Goal: Task Accomplishment & Management: Use online tool/utility

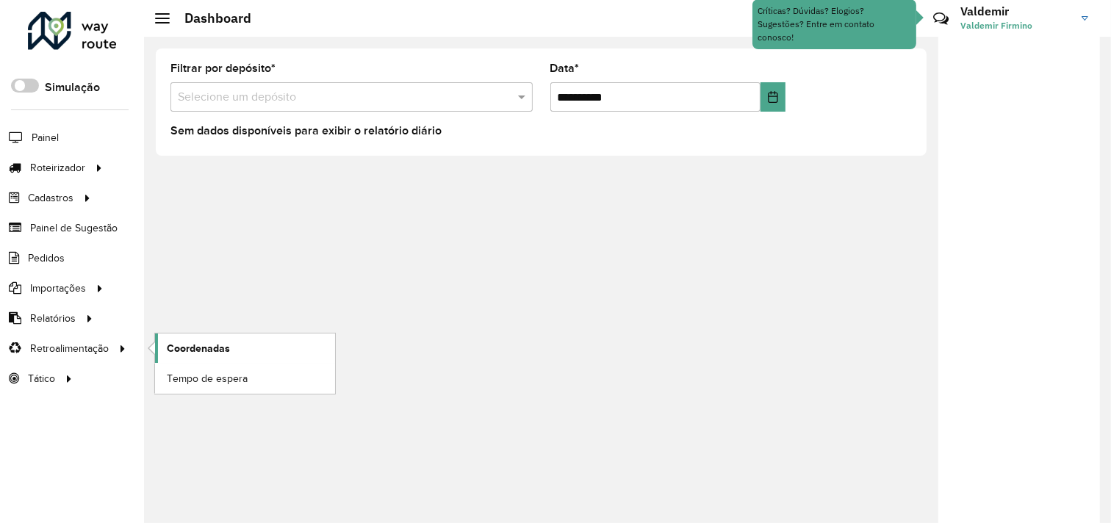
click at [178, 344] on span "Coordenadas" at bounding box center [198, 348] width 63 height 15
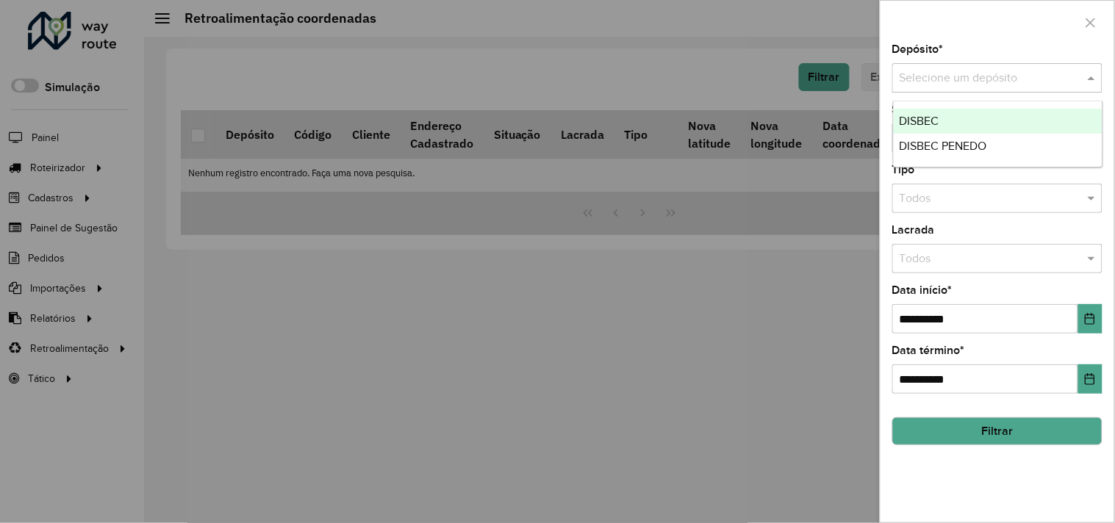
click at [917, 73] on input "text" at bounding box center [982, 79] width 166 height 18
click at [927, 109] on div "DISBEC" at bounding box center [998, 121] width 209 height 25
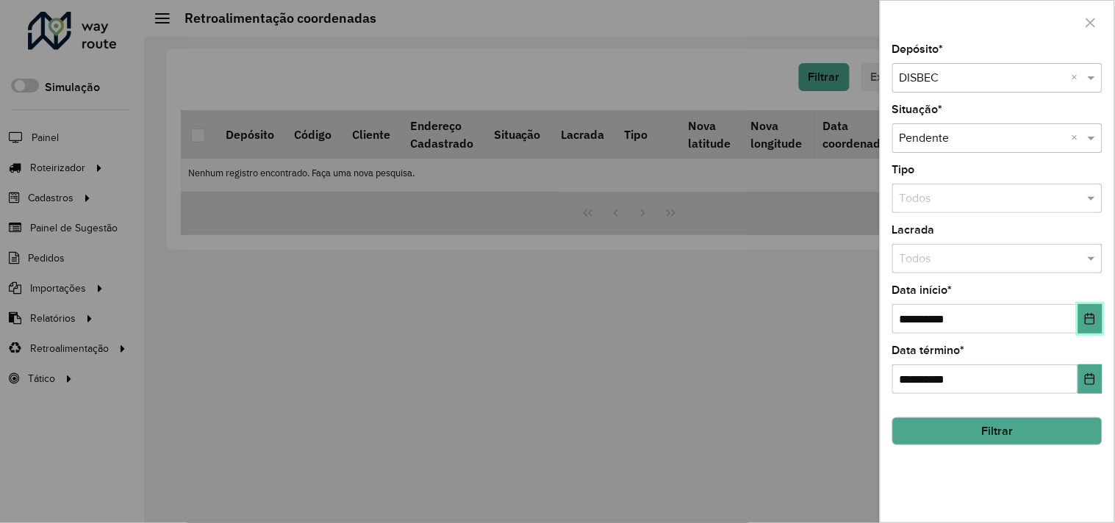
click at [1097, 320] on button "Choose Date" at bounding box center [1090, 318] width 24 height 29
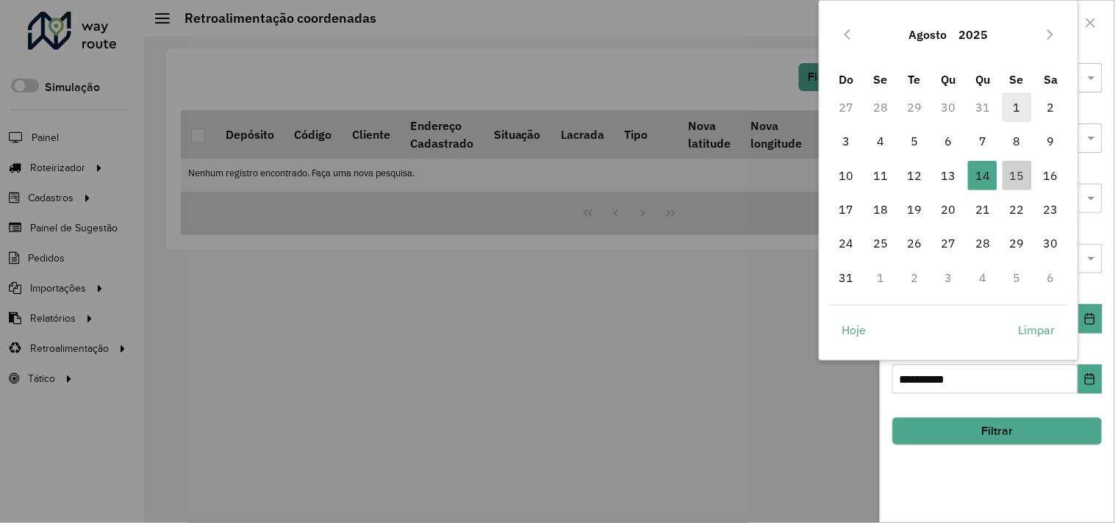
click at [1012, 106] on span "1" at bounding box center [1016, 107] width 29 height 29
type input "**********"
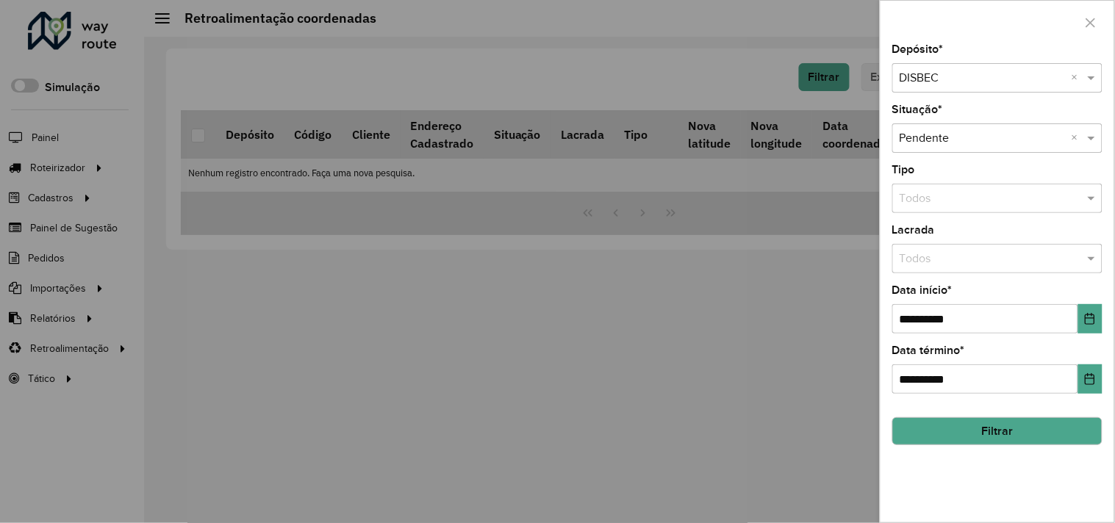
click at [977, 434] on button "Filtrar" at bounding box center [997, 431] width 210 height 28
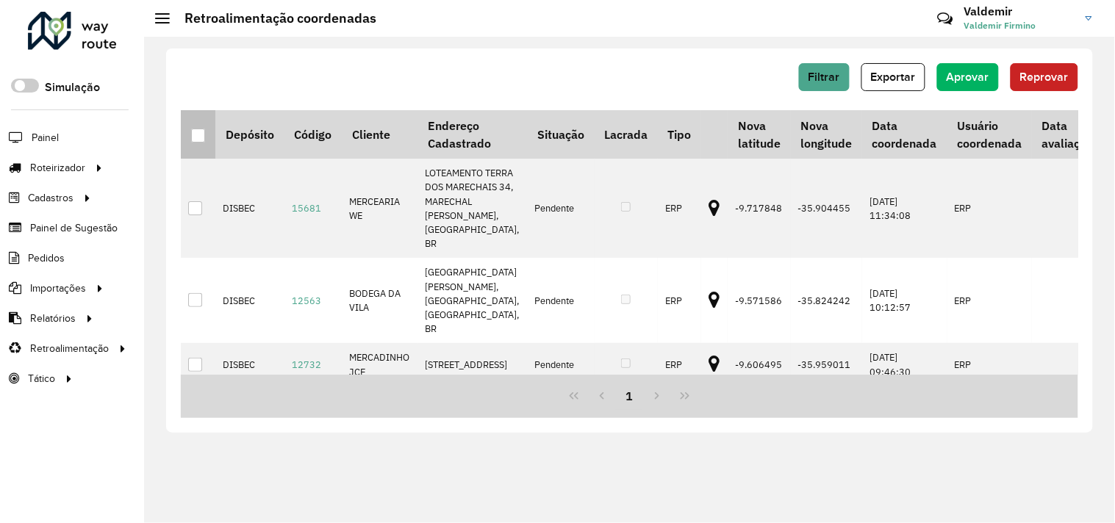
click at [197, 136] on div at bounding box center [198, 136] width 14 height 14
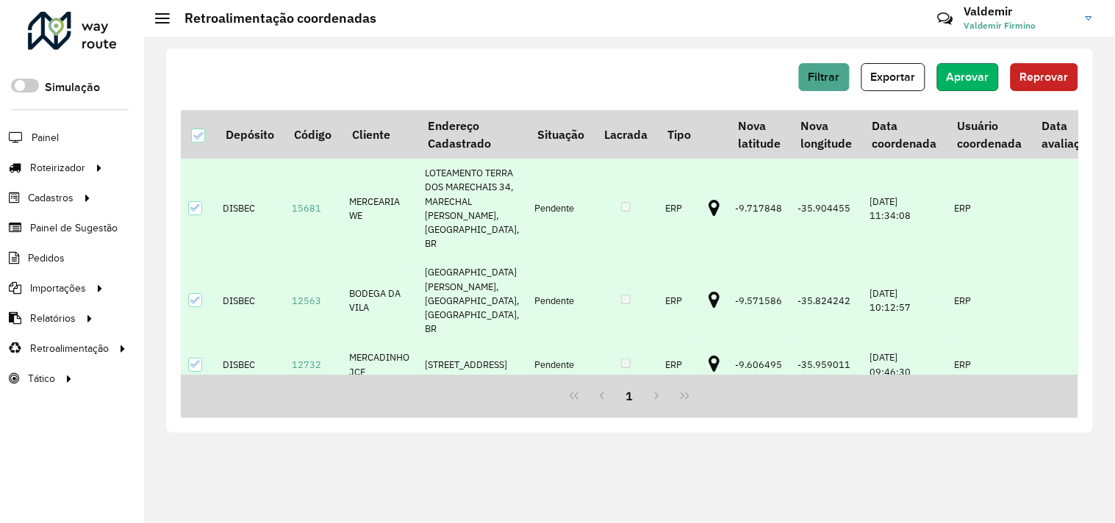
click at [988, 73] on span "Aprovar" at bounding box center [967, 77] width 43 height 12
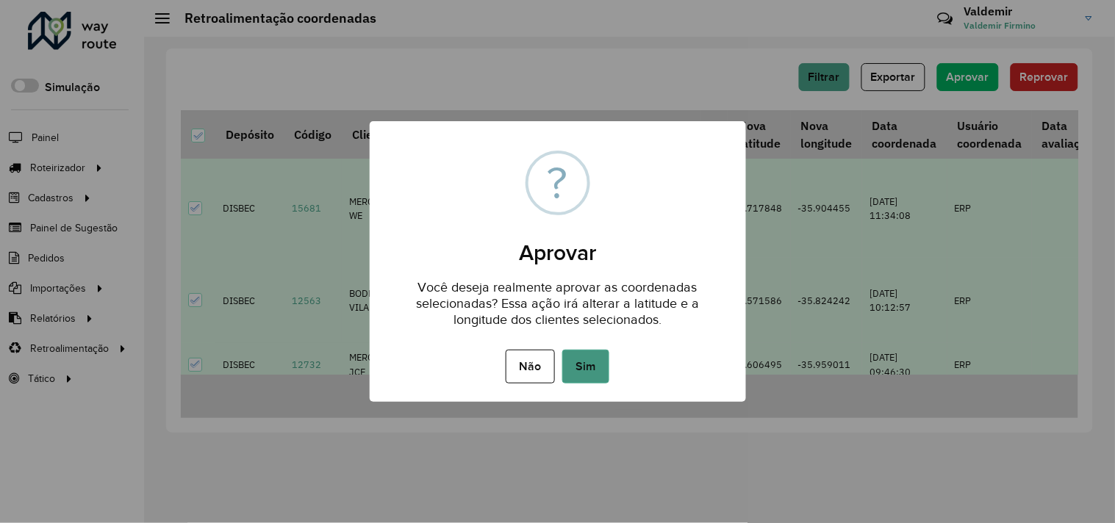
click at [601, 362] on button "Sim" at bounding box center [585, 367] width 47 height 34
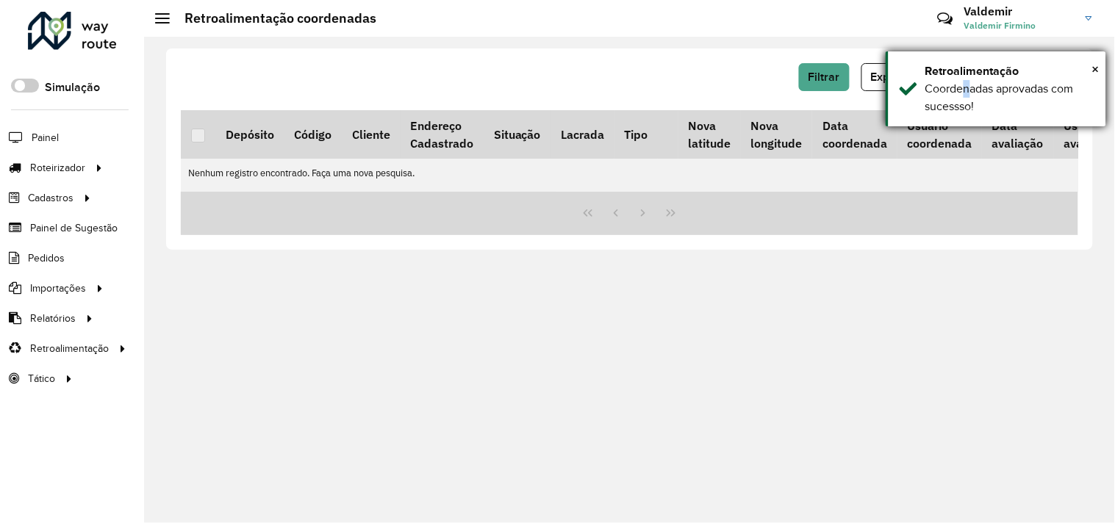
click at [967, 85] on div "Coordenadas aprovadas com sucessso!" at bounding box center [1010, 97] width 170 height 35
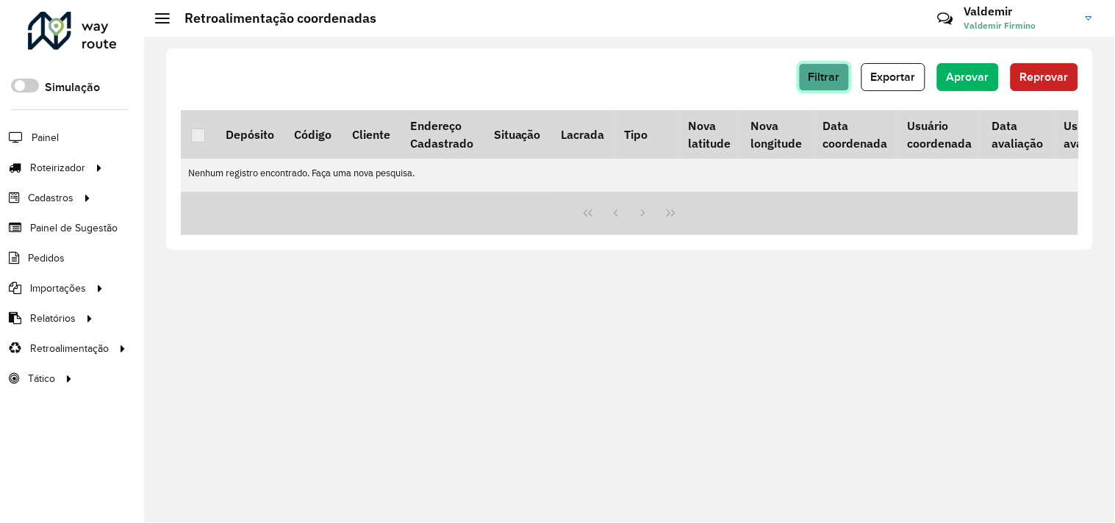
click at [835, 79] on span "Filtrar" at bounding box center [824, 77] width 32 height 12
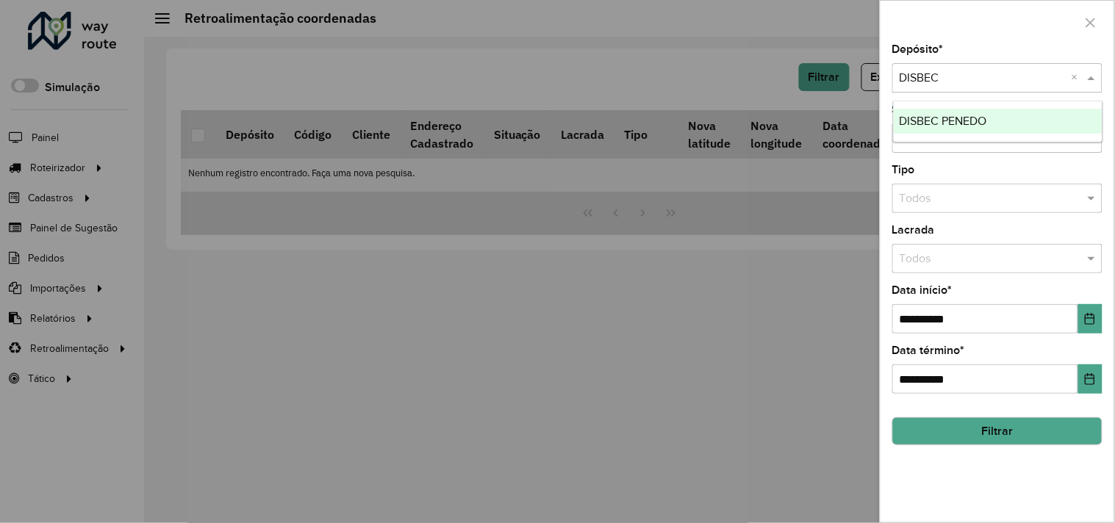
click at [949, 75] on input "text" at bounding box center [982, 79] width 166 height 18
click at [944, 129] on div "DISBEC PENEDO" at bounding box center [998, 121] width 209 height 25
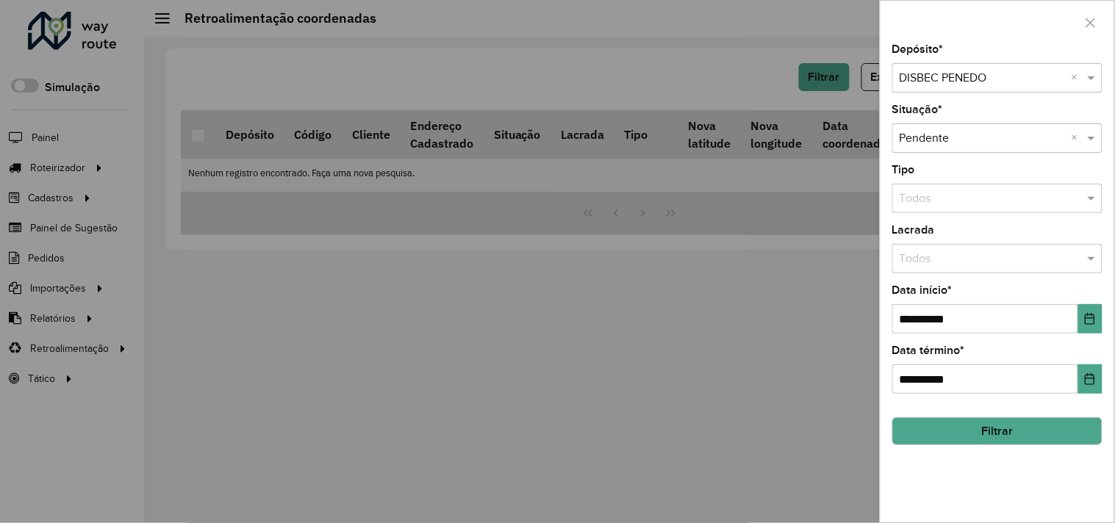
click at [952, 431] on button "Filtrar" at bounding box center [997, 431] width 210 height 28
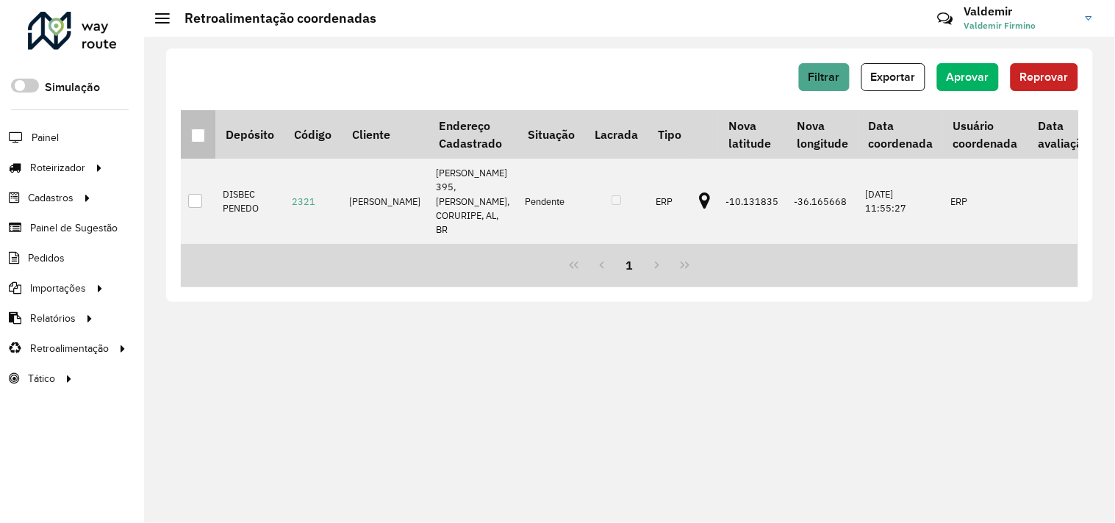
click at [196, 137] on div at bounding box center [198, 136] width 14 height 14
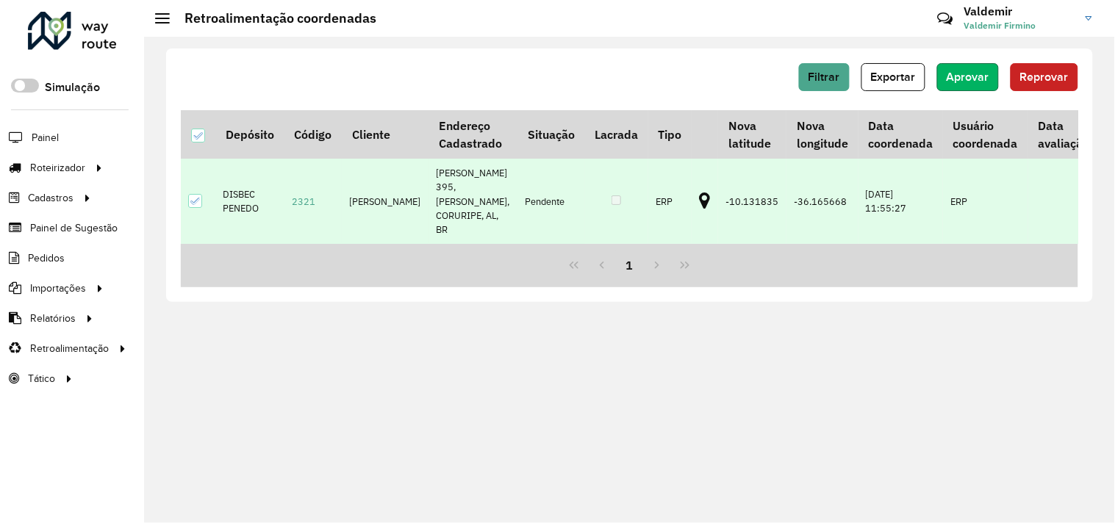
click at [989, 71] on span "Aprovar" at bounding box center [967, 77] width 43 height 12
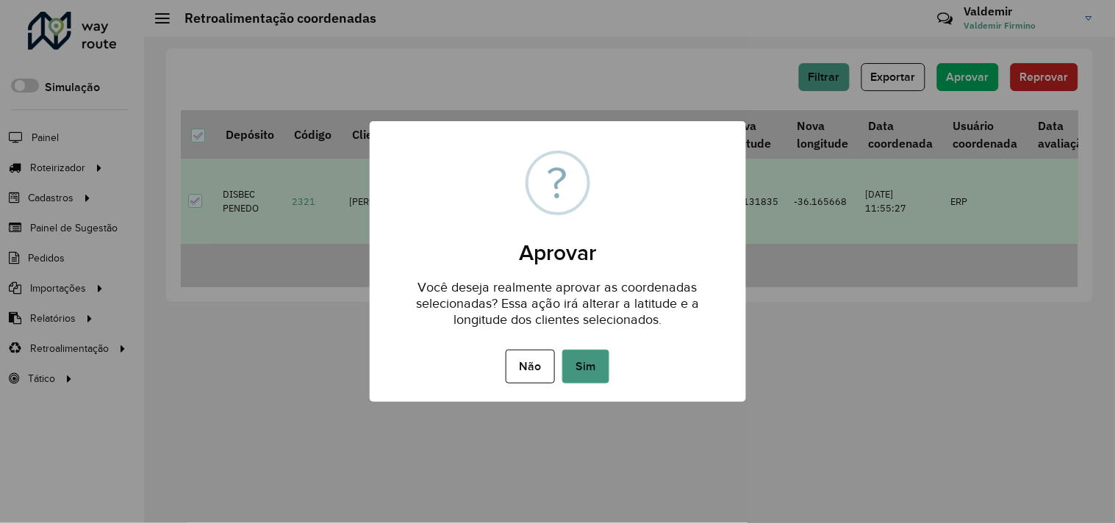
click at [582, 368] on button "Sim" at bounding box center [585, 367] width 47 height 34
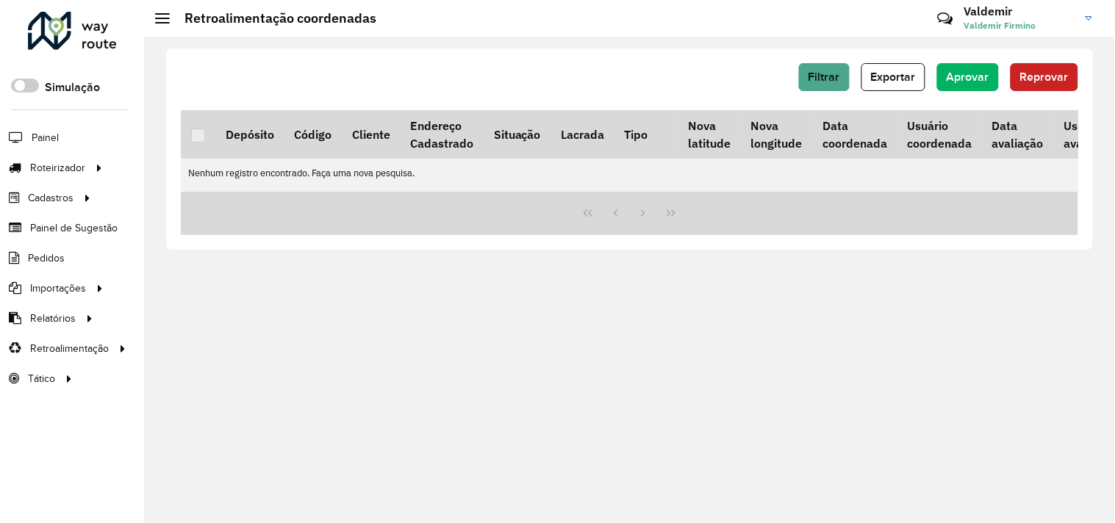
click at [193, 168] on td "Nenhum registro encontrado. Faça uma nova pesquisa." at bounding box center [738, 173] width 1115 height 29
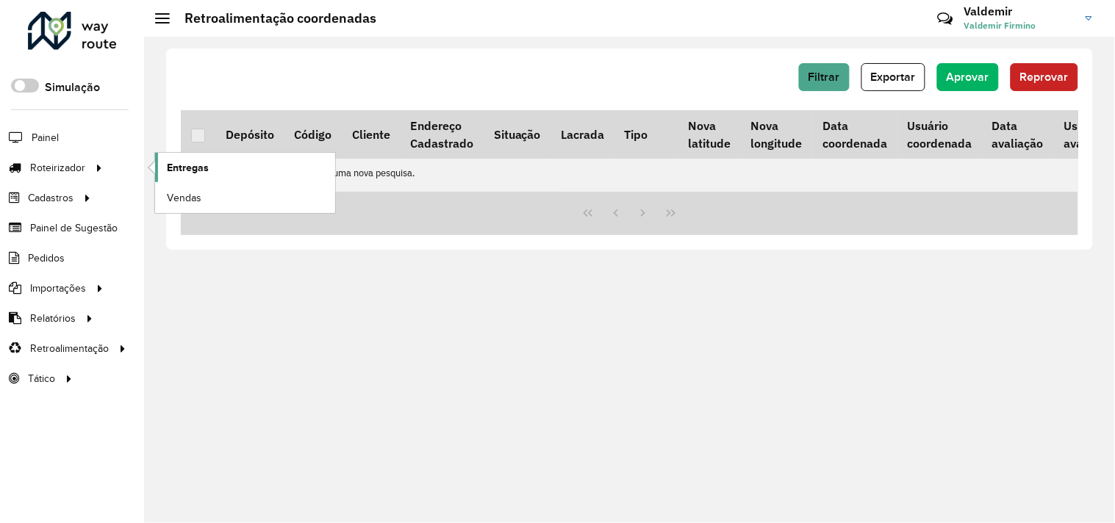
click at [197, 168] on span "Entregas" at bounding box center [188, 167] width 42 height 15
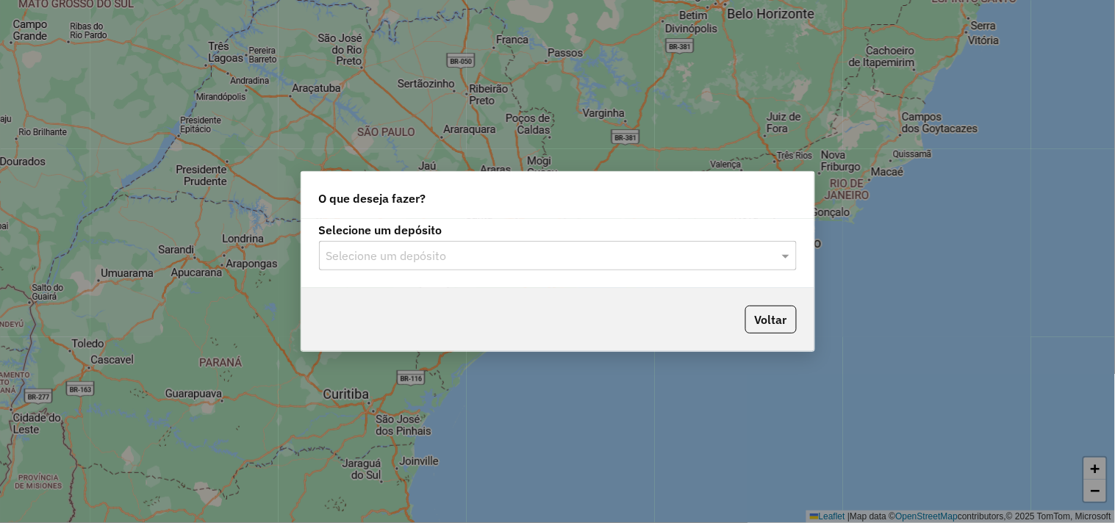
click at [454, 255] on input "text" at bounding box center [543, 257] width 434 height 18
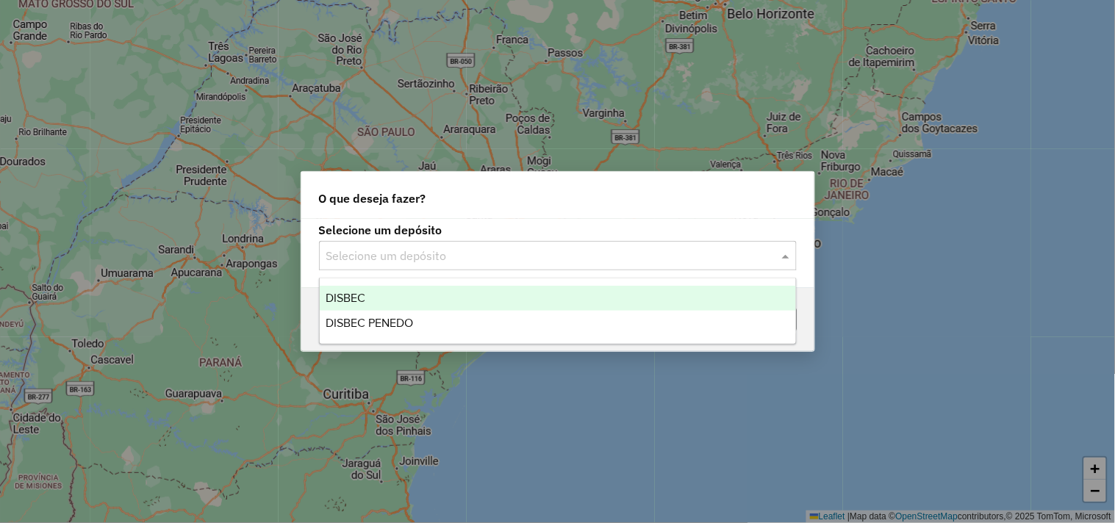
click at [422, 286] on div "DISBEC" at bounding box center [558, 298] width 476 height 25
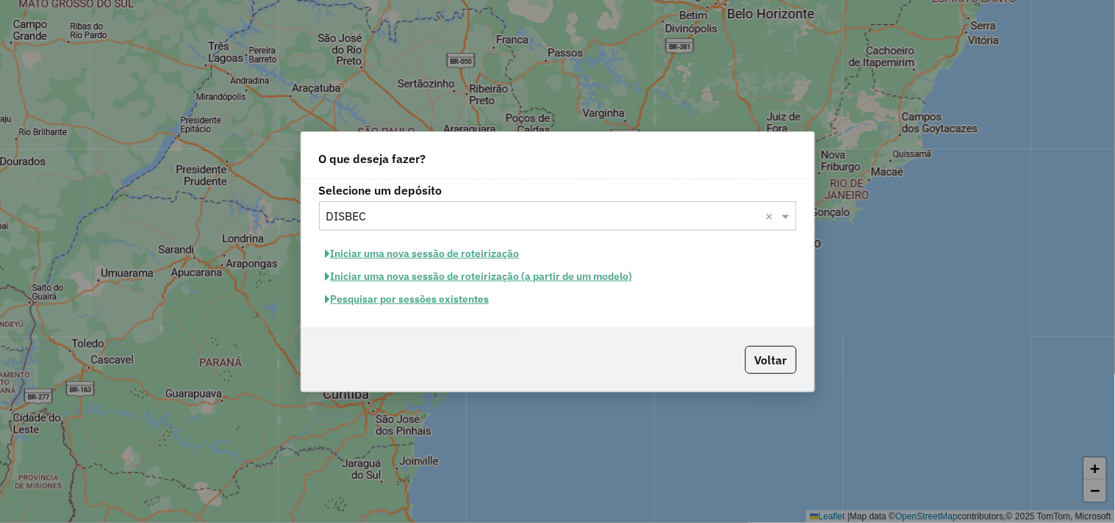
click at [430, 303] on button "Pesquisar por sessões existentes" at bounding box center [407, 299] width 177 height 23
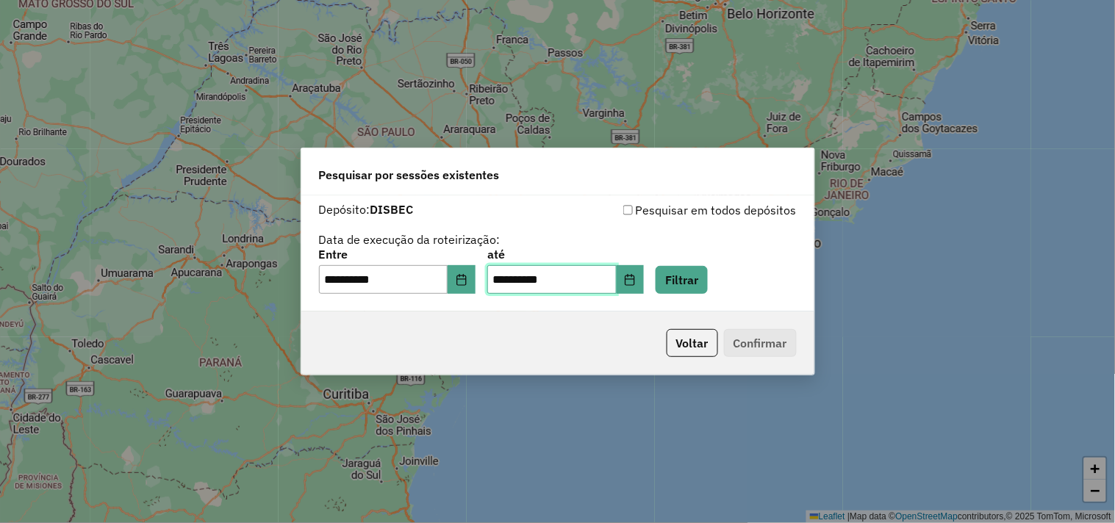
click at [516, 284] on input "**********" at bounding box center [551, 279] width 129 height 29
type input "*********"
type input "**********"
click at [338, 279] on input "**********" at bounding box center [383, 279] width 129 height 29
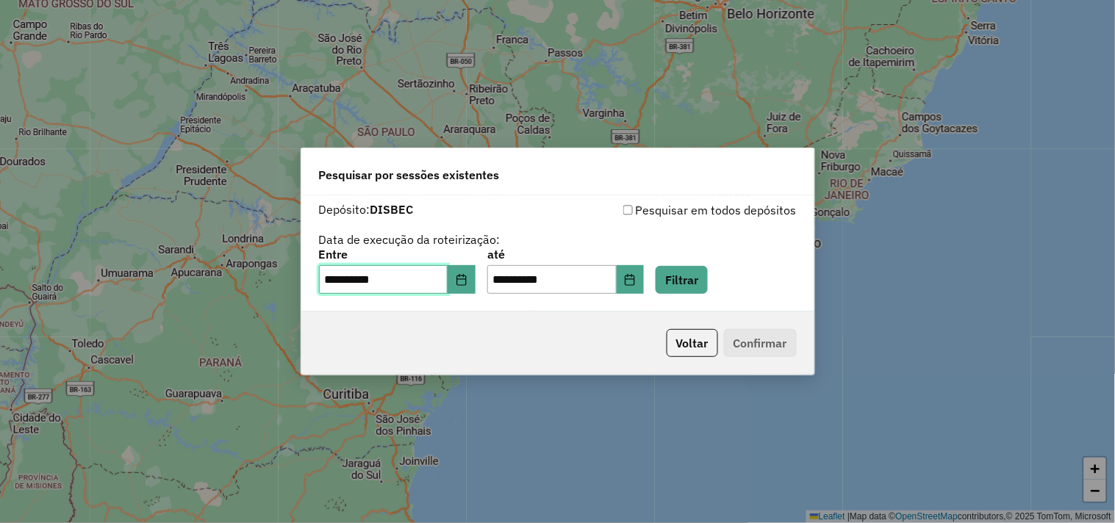
type input "**********"
click at [708, 270] on button "Filtrar" at bounding box center [681, 280] width 52 height 28
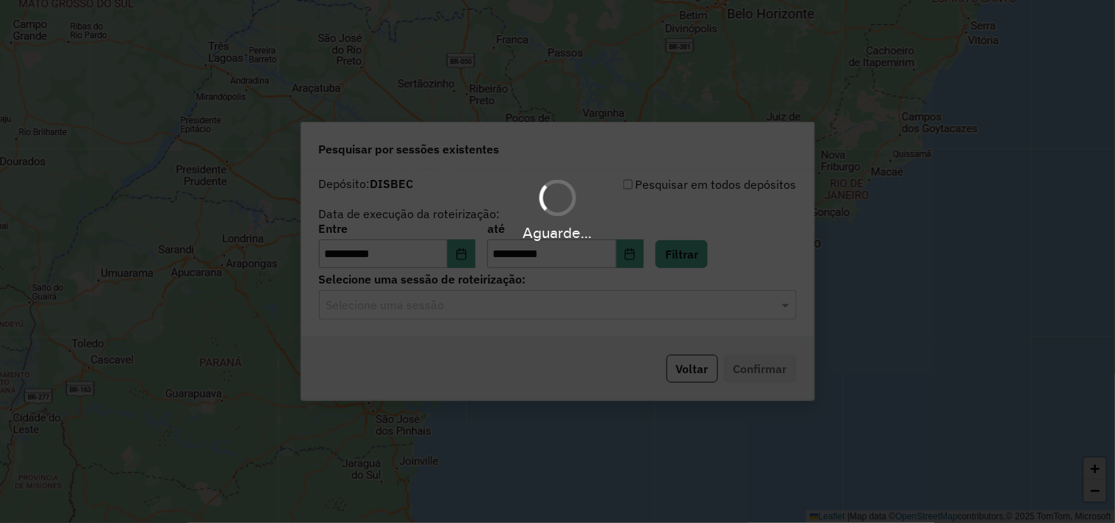
click at [443, 307] on input "text" at bounding box center [543, 306] width 434 height 18
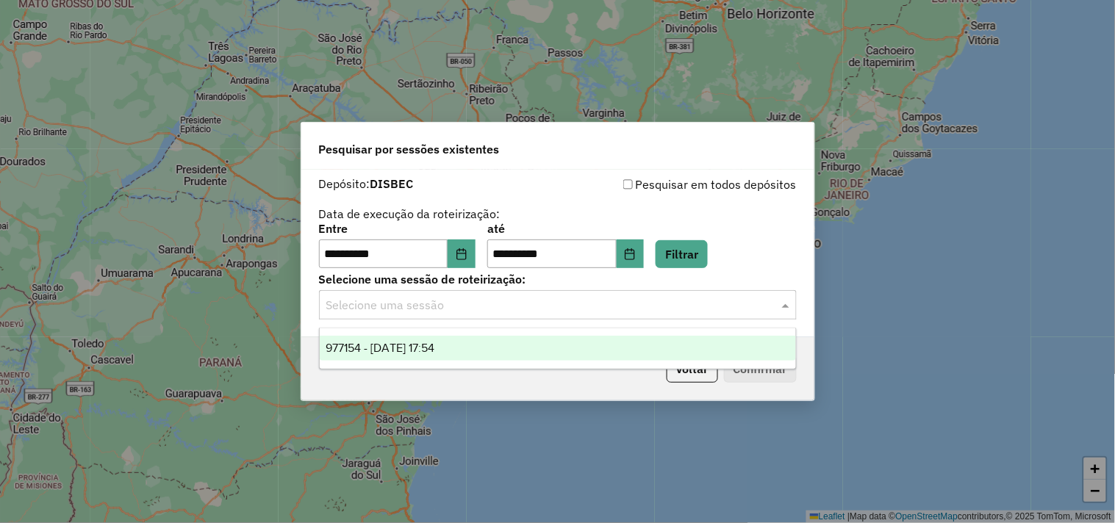
click at [444, 356] on div "977154 - 09/08/2025 17:54" at bounding box center [558, 348] width 476 height 25
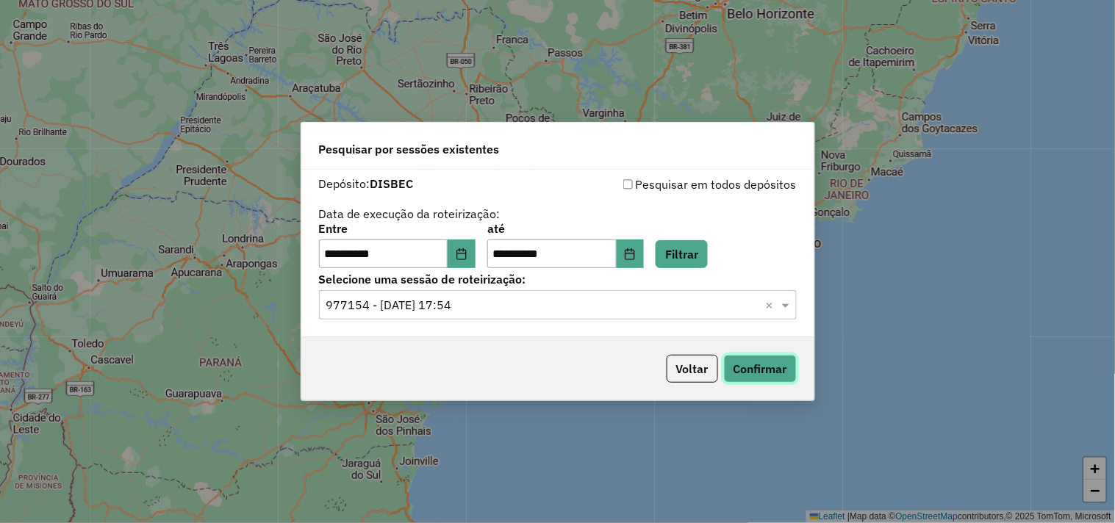
click at [755, 375] on button "Confirmar" at bounding box center [760, 369] width 73 height 28
click at [683, 367] on button "Voltar" at bounding box center [691, 369] width 51 height 28
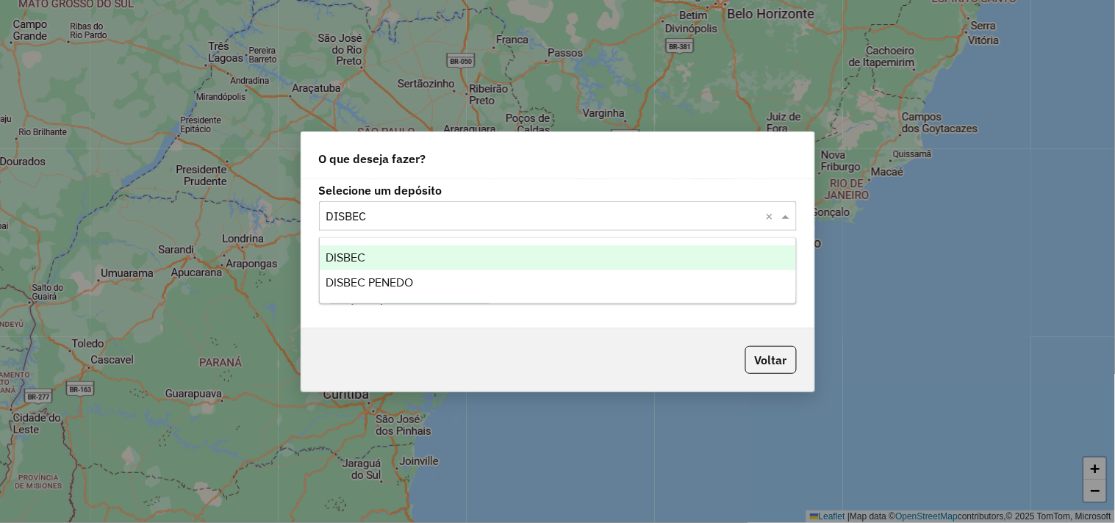
click at [444, 216] on input "text" at bounding box center [543, 217] width 434 height 18
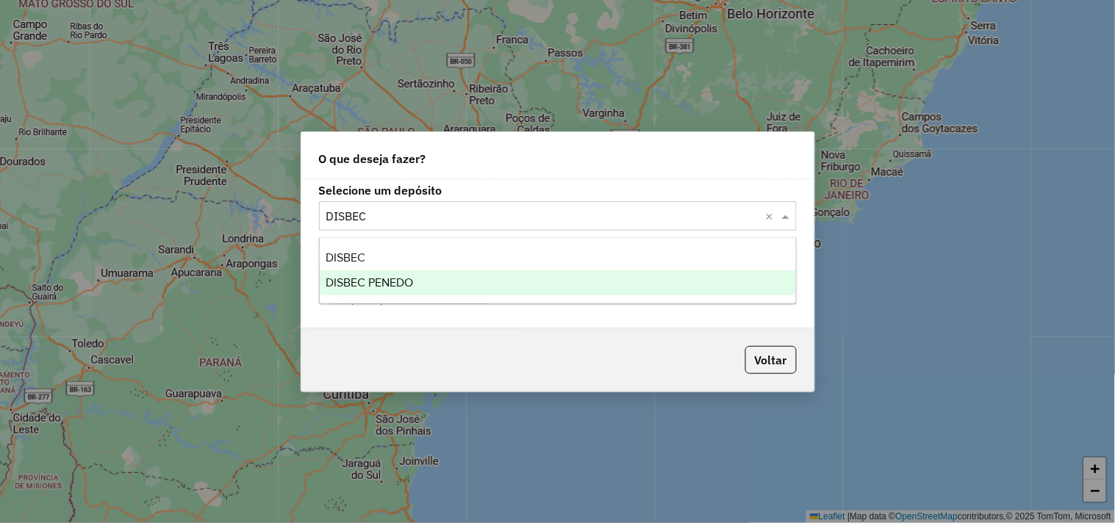
click at [430, 277] on div "DISBEC PENEDO" at bounding box center [558, 282] width 476 height 25
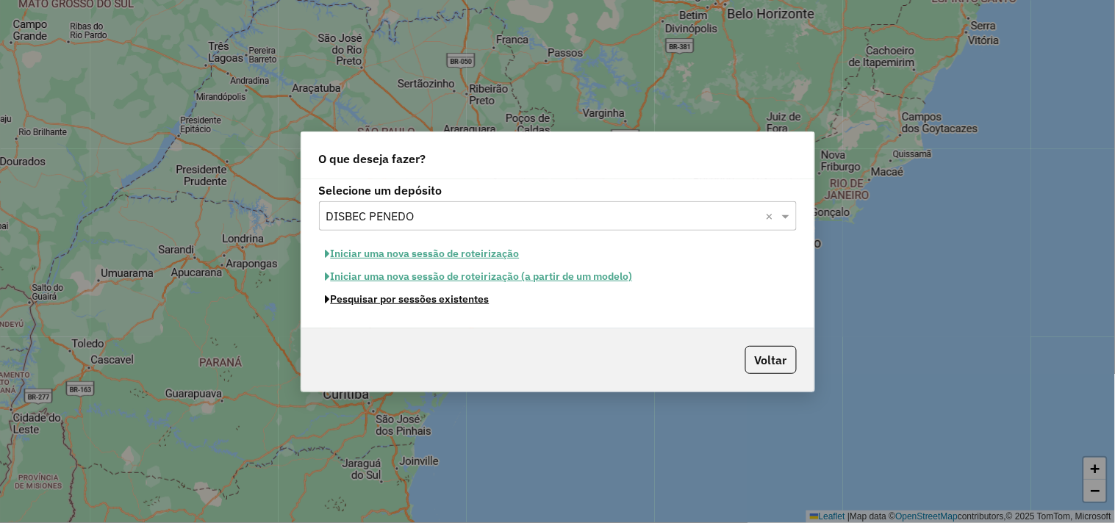
click at [417, 300] on button "Pesquisar por sessões existentes" at bounding box center [407, 299] width 177 height 23
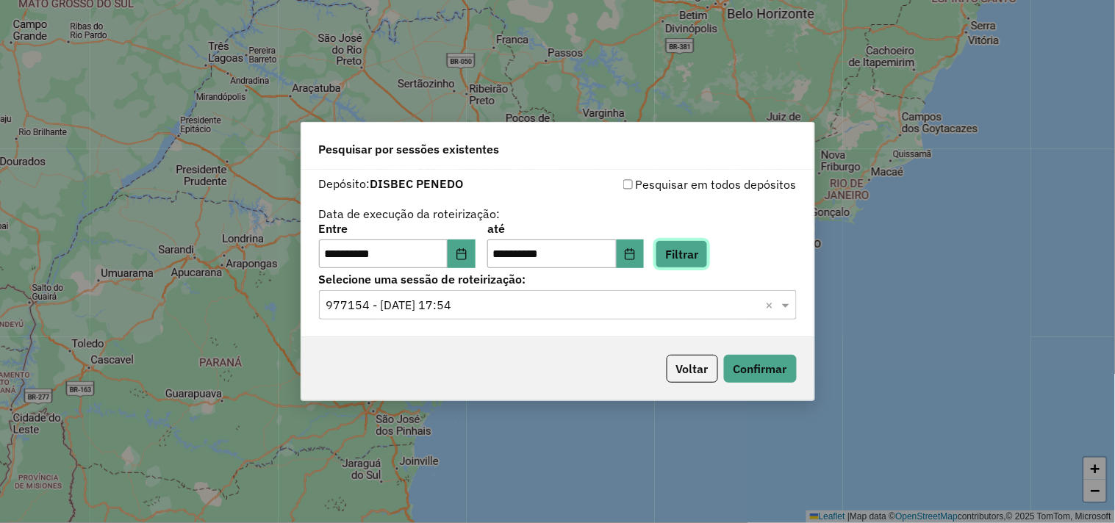
click at [686, 248] on button "Filtrar" at bounding box center [681, 254] width 52 height 28
click at [461, 307] on input "text" at bounding box center [543, 306] width 434 height 18
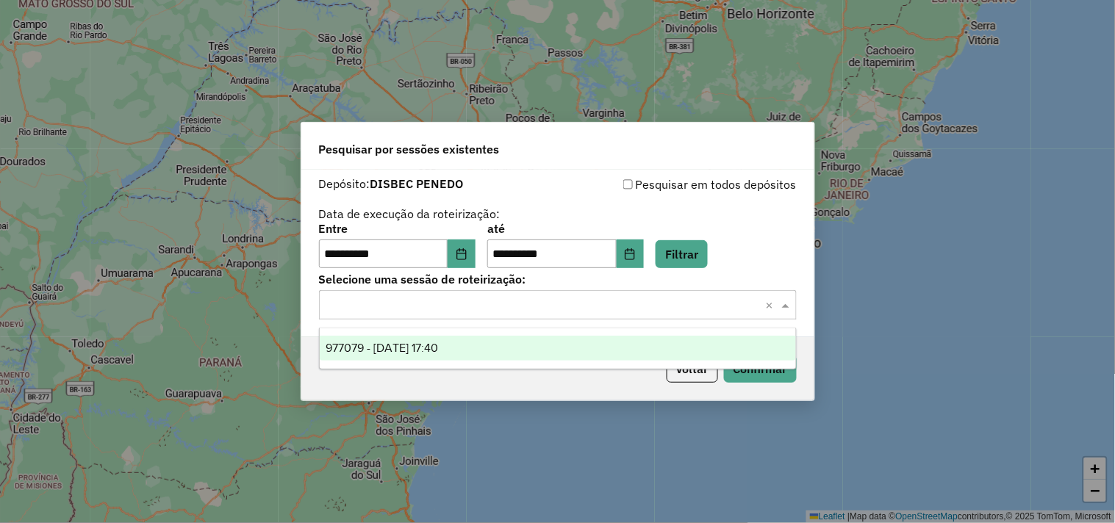
click at [438, 342] on span "977079 - 09/08/2025 17:40" at bounding box center [382, 348] width 112 height 12
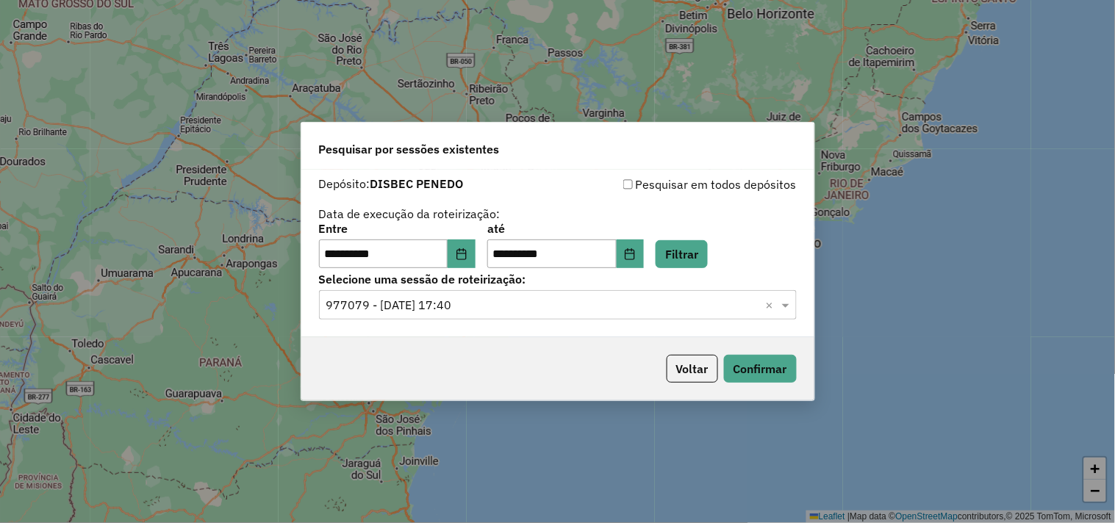
click at [745, 354] on div "Voltar Confirmar" at bounding box center [557, 368] width 513 height 63
click at [745, 358] on button "Confirmar" at bounding box center [760, 369] width 73 height 28
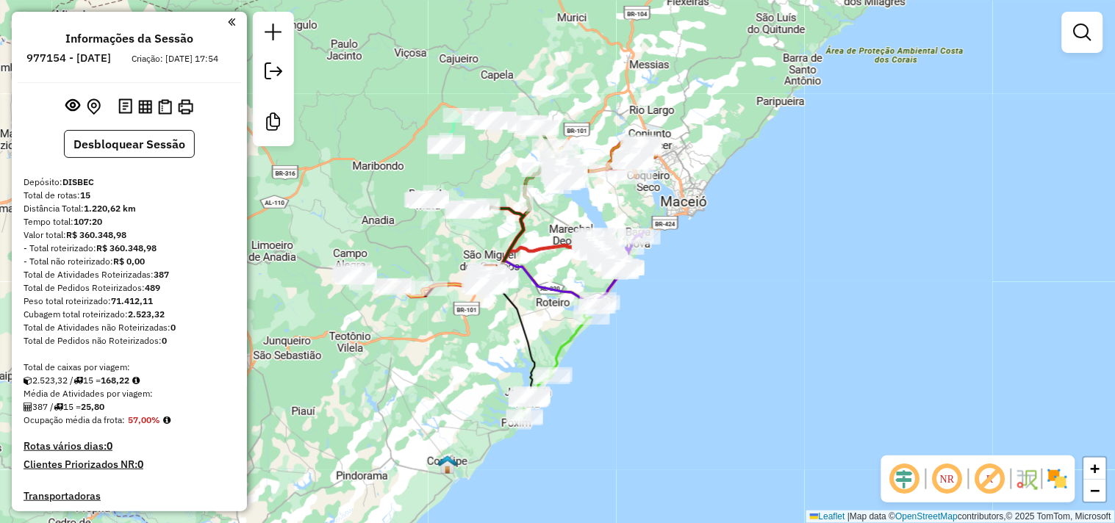
drag, startPoint x: 444, startPoint y: 201, endPoint x: 377, endPoint y: 213, distance: 67.9
click at [377, 213] on div "Janela de atendimento Grade de atendimento Capacidade Transportadoras Veículos …" at bounding box center [557, 261] width 1115 height 523
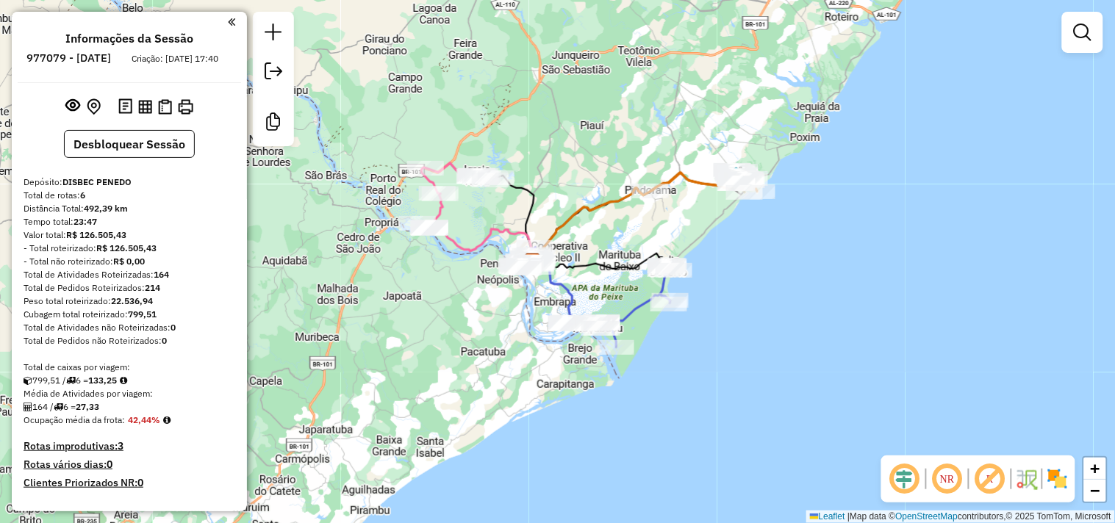
drag, startPoint x: 610, startPoint y: 133, endPoint x: 585, endPoint y: 134, distance: 25.0
click at [585, 134] on div "Janela de atendimento Grade de atendimento Capacidade Transportadoras Veículos …" at bounding box center [557, 261] width 1115 height 523
